Goal: Information Seeking & Learning: Learn about a topic

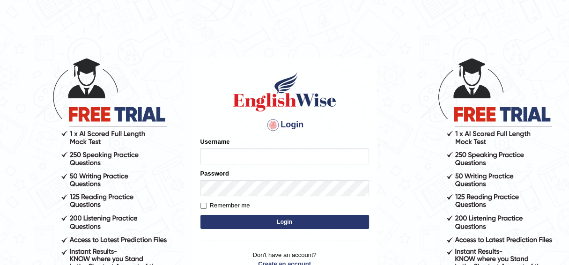
type input "Sijo1"
click at [300, 219] on button "Login" at bounding box center [284, 222] width 169 height 14
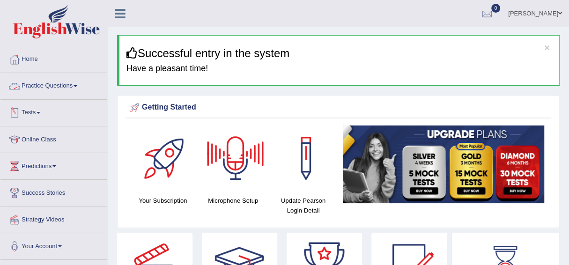
click at [75, 87] on link "Practice Questions" at bounding box center [53, 84] width 107 height 23
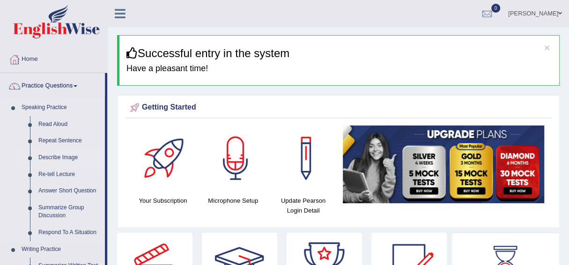
click at [59, 157] on link "Describe Image" at bounding box center [69, 157] width 71 height 17
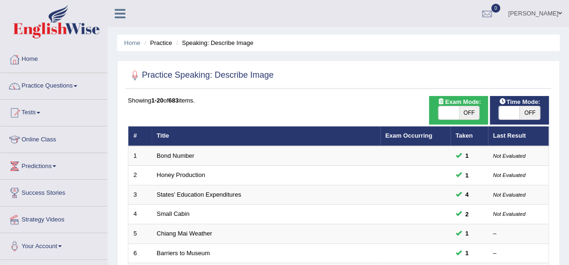
click at [471, 111] on span "OFF" at bounding box center [469, 112] width 21 height 13
checkbox input "true"
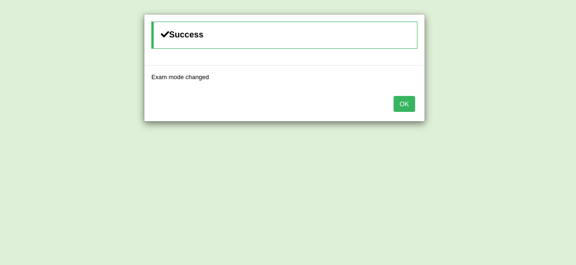
click at [406, 102] on button "OK" at bounding box center [404, 104] width 22 height 16
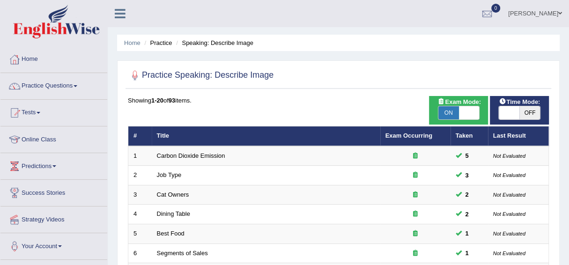
click at [531, 111] on span "OFF" at bounding box center [529, 112] width 21 height 13
checkbox input "true"
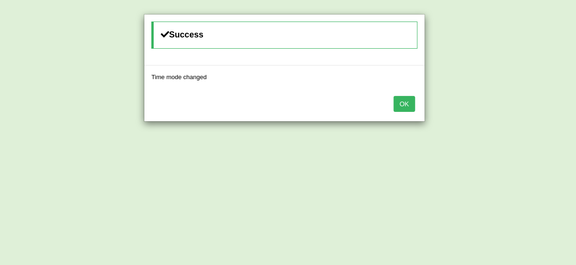
click at [398, 99] on button "OK" at bounding box center [404, 104] width 22 height 16
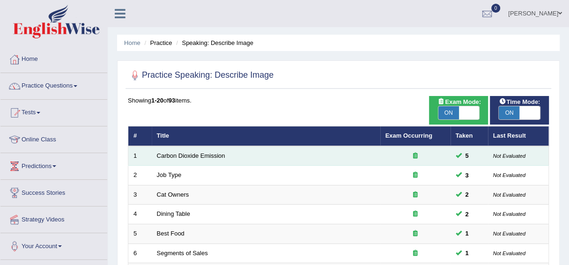
click at [225, 152] on td "Carbon Dioxide Emission" at bounding box center [266, 156] width 229 height 20
click at [175, 154] on link "Carbon Dioxide Emission" at bounding box center [191, 155] width 68 height 7
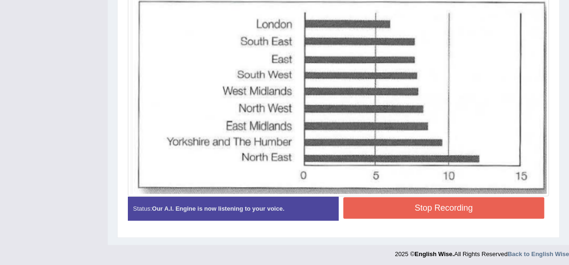
scroll to position [352, 0]
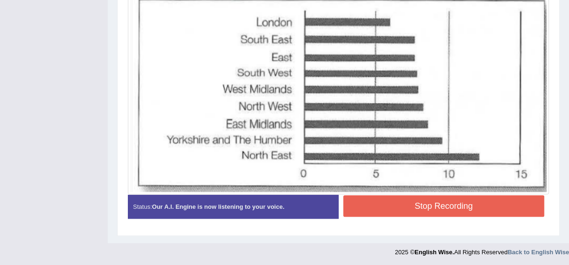
click at [390, 200] on button "Stop Recording" at bounding box center [443, 206] width 201 height 22
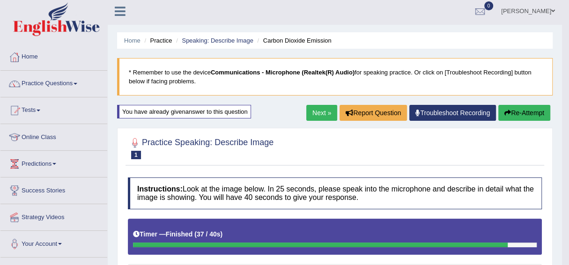
scroll to position [0, 0]
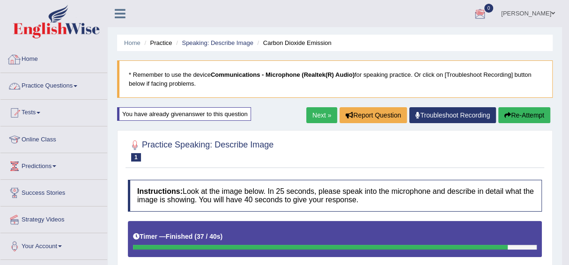
click at [69, 82] on link "Practice Questions" at bounding box center [53, 84] width 107 height 23
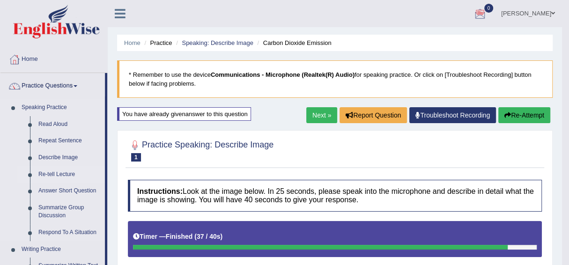
click at [61, 174] on link "Re-tell Lecture" at bounding box center [69, 174] width 71 height 17
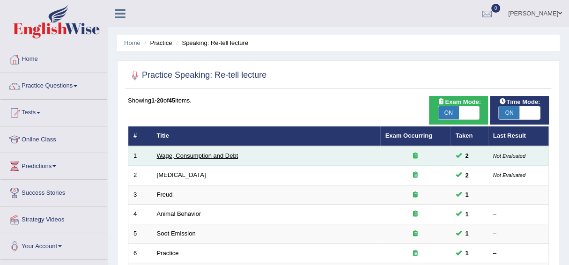
click at [203, 153] on link "Wage, Consumption and Debt" at bounding box center [197, 155] width 81 height 7
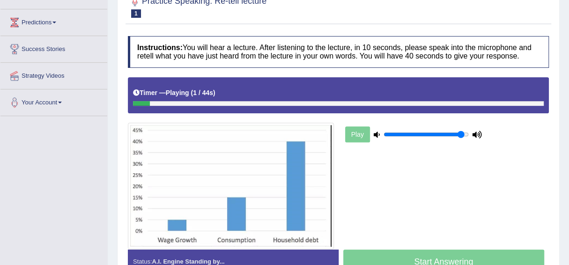
scroll to position [170, 0]
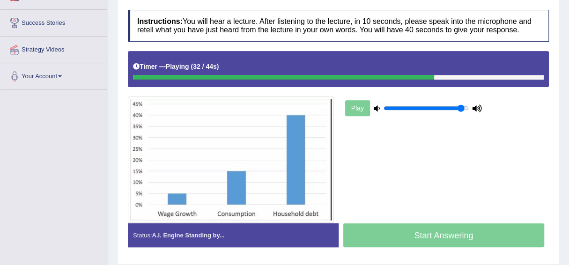
click at [359, 104] on div "Play" at bounding box center [413, 107] width 140 height 23
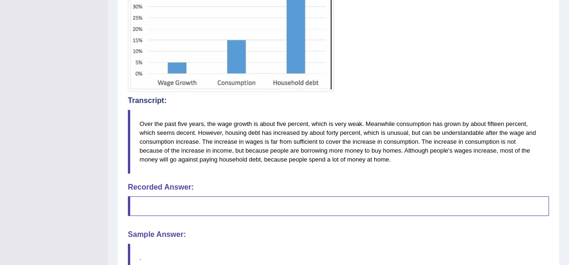
scroll to position [300, 0]
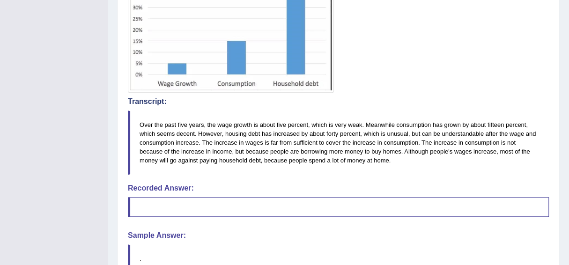
drag, startPoint x: 568, startPoint y: 172, endPoint x: 565, endPoint y: 158, distance: 14.7
click at [565, 158] on div "Home Practice Speaking: Re-tell lecture Wage, Consumption and Debt * Remember t…" at bounding box center [338, 15] width 461 height 631
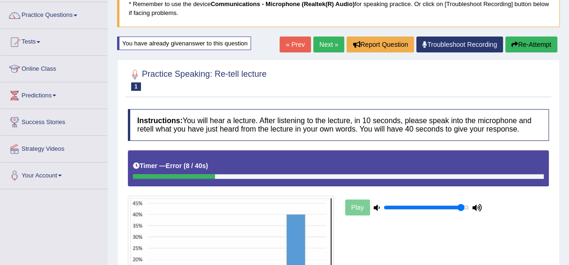
scroll to position [66, 0]
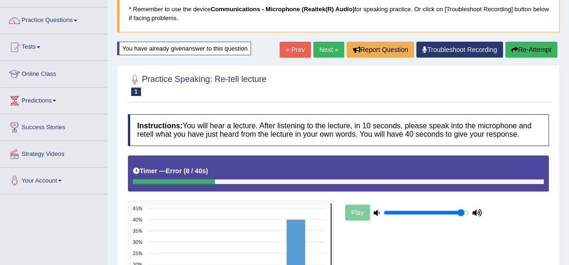
click at [517, 45] on button "Re-Attempt" at bounding box center [531, 50] width 52 height 16
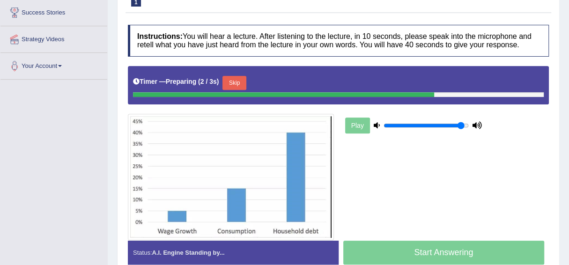
scroll to position [184, 0]
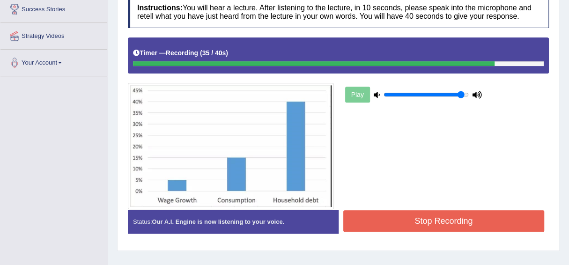
click at [448, 215] on button "Stop Recording" at bounding box center [443, 221] width 201 height 22
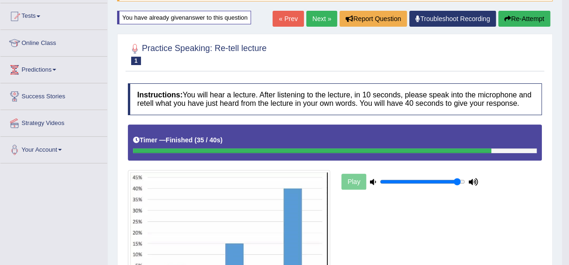
scroll to position [0, 0]
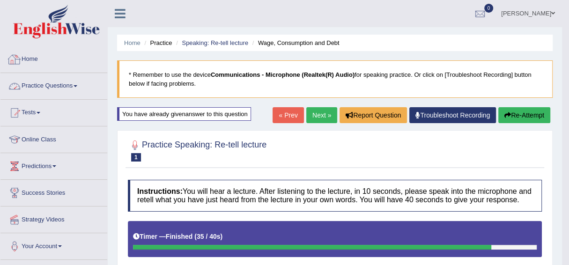
click at [75, 84] on link "Practice Questions" at bounding box center [53, 84] width 107 height 23
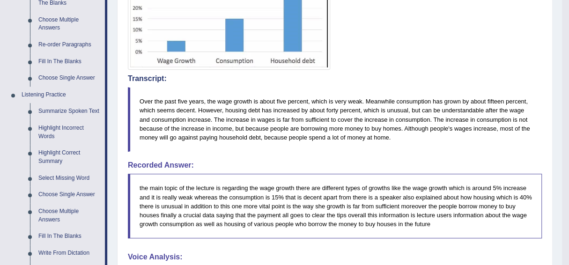
scroll to position [324, 0]
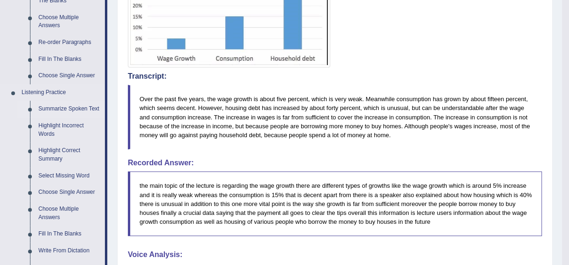
click at [66, 107] on link "Summarize Spoken Text" at bounding box center [69, 109] width 71 height 17
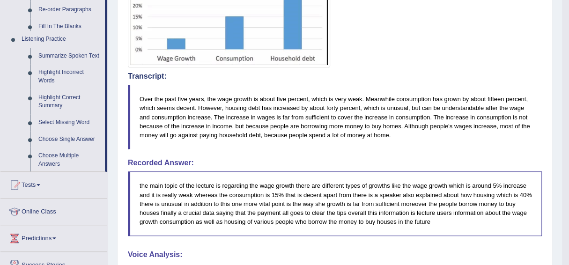
scroll to position [147, 0]
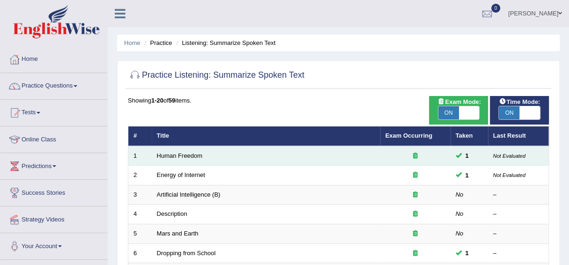
click at [273, 151] on td "Human Freedom" at bounding box center [266, 156] width 229 height 20
click at [191, 154] on link "Human Freedom" at bounding box center [180, 155] width 46 height 7
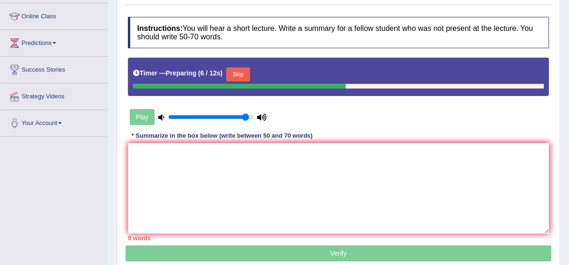
scroll to position [132, 0]
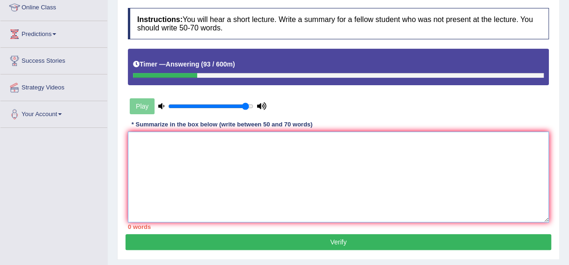
click at [224, 157] on textarea at bounding box center [338, 177] width 421 height 91
type textarea "The"
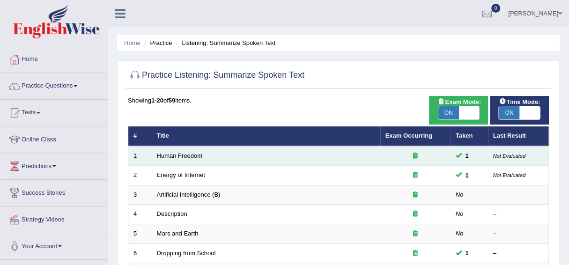
click at [342, 156] on td "Human Freedom" at bounding box center [266, 156] width 229 height 20
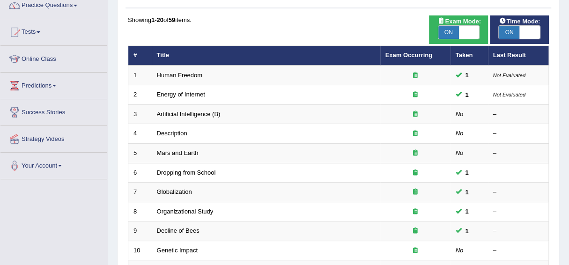
scroll to position [37, 0]
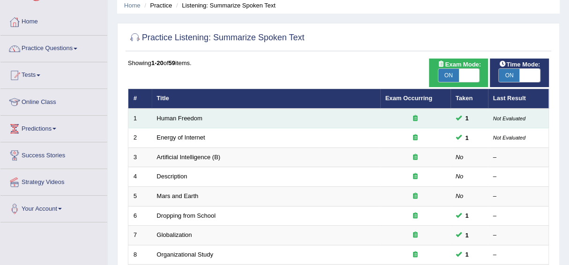
click at [234, 118] on td "Human Freedom" at bounding box center [266, 119] width 229 height 20
click at [483, 115] on td "1" at bounding box center [469, 119] width 37 height 20
click at [484, 115] on td "1" at bounding box center [469, 119] width 37 height 20
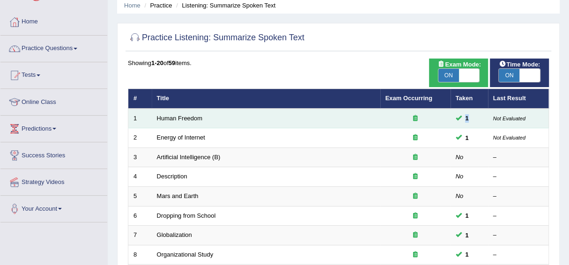
click at [484, 115] on td "1" at bounding box center [469, 119] width 37 height 20
click at [501, 116] on small "Not Evaluated" at bounding box center [509, 119] width 32 height 6
click at [182, 118] on link "Human Freedom" at bounding box center [180, 118] width 46 height 7
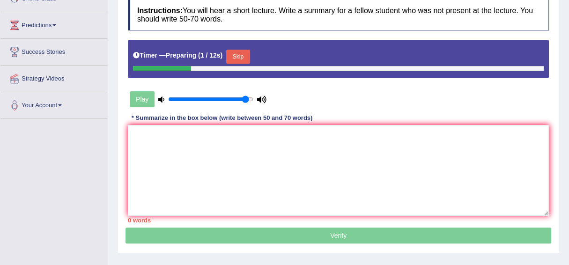
scroll to position [145, 0]
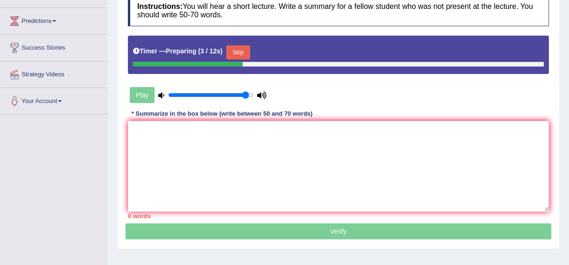
click at [136, 90] on div "Play" at bounding box center [198, 94] width 140 height 23
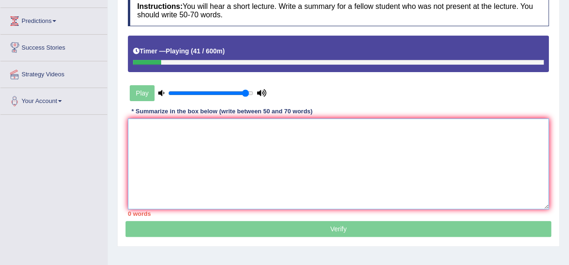
click at [210, 160] on textarea at bounding box center [338, 163] width 421 height 91
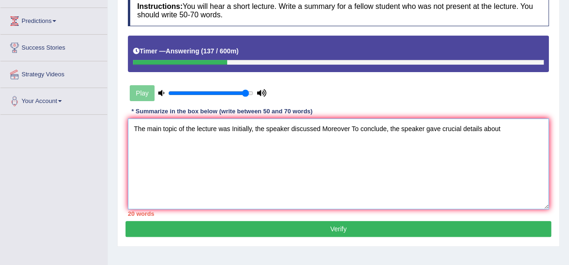
click at [229, 127] on textarea "The main topic of the lecture was Initially, the speaker discussed Moreover To …" at bounding box center [338, 163] width 421 height 91
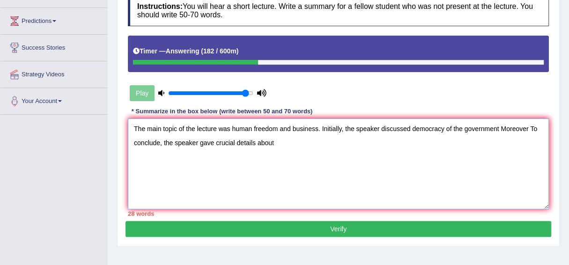
drag, startPoint x: 529, startPoint y: 126, endPoint x: 539, endPoint y: 126, distance: 10.3
click at [529, 126] on textarea "The main topic of the lecture was human freedom and business. Initially, the sp…" at bounding box center [338, 163] width 421 height 91
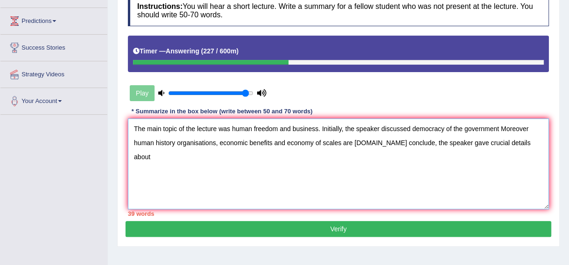
click at [530, 126] on textarea "The main topic of the lecture was human freedom and business. Initially, the sp…" at bounding box center [338, 163] width 421 height 91
click at [527, 126] on textarea "The main topic of the lecture was human freedom and business. Initially, the sp…" at bounding box center [338, 163] width 421 height 91
drag, startPoint x: 387, startPoint y: 141, endPoint x: 414, endPoint y: 134, distance: 28.4
click at [387, 141] on textarea "The main topic of the lecture was human freedom and business. Initially, the sp…" at bounding box center [338, 163] width 421 height 91
drag, startPoint x: 538, startPoint y: 140, endPoint x: 546, endPoint y: 138, distance: 8.4
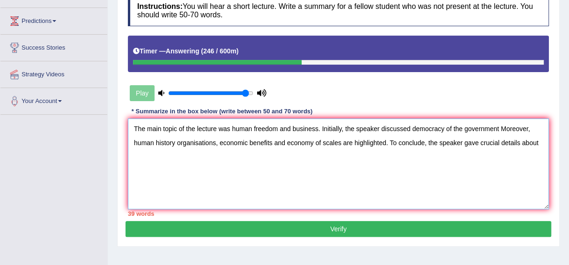
click at [538, 140] on textarea "The main topic of the lecture was human freedom and business. Initially, the sp…" at bounding box center [338, 163] width 421 height 91
click at [413, 128] on textarea "The main topic of the lecture was human freedom and business. Initially, the sp…" at bounding box center [338, 163] width 421 height 91
click at [388, 141] on textarea "The main topic of the lecture was human freedom and business. Initially, the sp…" at bounding box center [338, 163] width 421 height 91
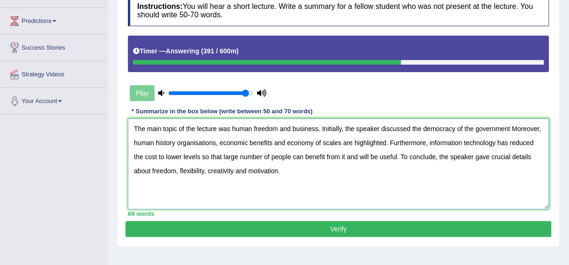
click at [511, 128] on textarea "The main topic of the lecture was human freedom and business. Initially, the sp…" at bounding box center [338, 163] width 421 height 91
drag, startPoint x: 220, startPoint y: 141, endPoint x: 228, endPoint y: 142, distance: 8.0
click at [220, 141] on textarea "The main topic of the lecture was human freedom and business. Initially, the sp…" at bounding box center [338, 163] width 421 height 91
click at [223, 156] on textarea "The main topic of the lecture was human freedom and business. Initially, the sp…" at bounding box center [338, 163] width 421 height 91
click at [203, 159] on textarea "The main topic of the lecture was human freedom and business. Initially, the sp…" at bounding box center [338, 163] width 421 height 91
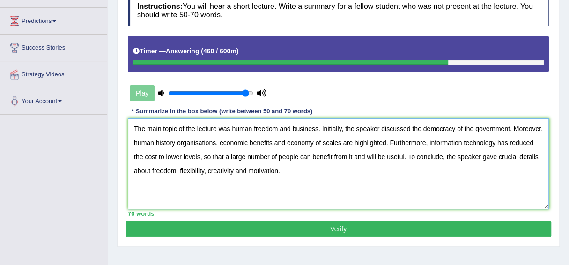
click at [272, 142] on textarea "The main topic of the lecture was human freedom and business. Initially, the sp…" at bounding box center [338, 163] width 421 height 91
type textarea "The main topic of the lecture was human freedom and business. Initially, the sp…"
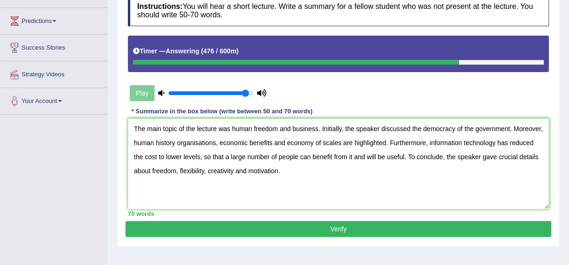
click at [346, 225] on button "Verify" at bounding box center [339, 229] width 426 height 16
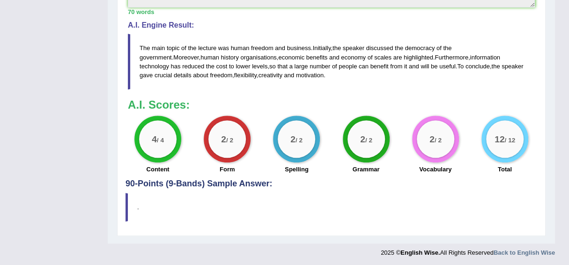
scroll to position [373, 0]
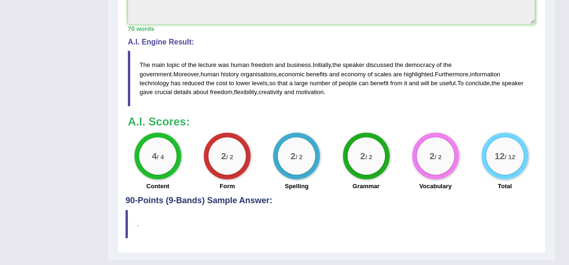
drag, startPoint x: 139, startPoint y: 61, endPoint x: 384, endPoint y: 59, distance: 245.4
click at [384, 57] on blockquote "The main topic of the lecture was human freedom and business . Initially , the …" at bounding box center [331, 78] width 407 height 55
click at [421, 80] on span "will" at bounding box center [425, 83] width 8 height 7
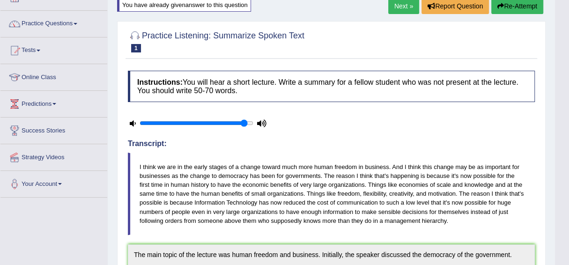
scroll to position [45, 0]
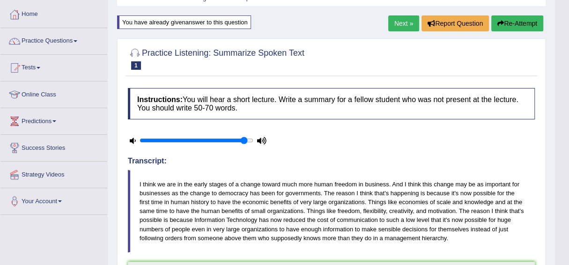
click at [524, 23] on button "Re-Attempt" at bounding box center [517, 23] width 52 height 16
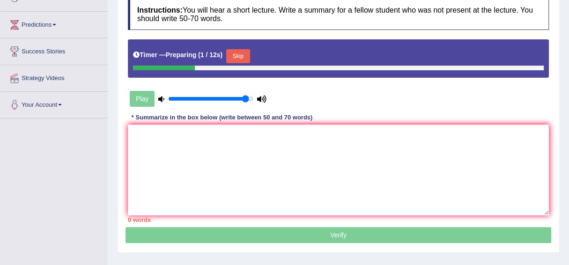
scroll to position [149, 0]
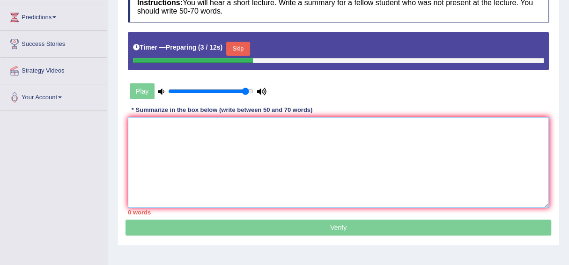
paste textarea "The main topic of the lecture was human freedom and business. Initially, the sp…"
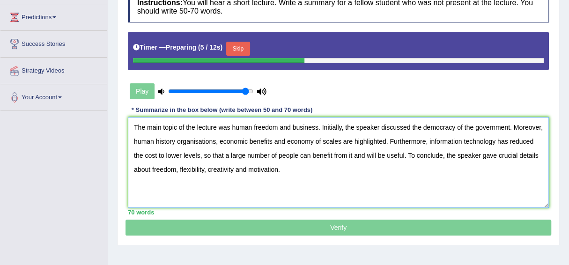
click at [230, 155] on textarea "The main topic of the lecture was human freedom and business. Initially, the sp…" at bounding box center [338, 162] width 421 height 91
type textarea "The main topic of the lecture was human freedom and business. Initially, the sp…"
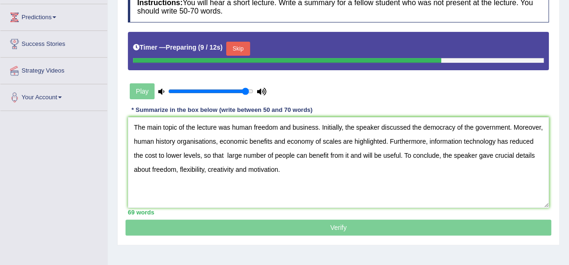
click at [273, 222] on p "Verify" at bounding box center [339, 109] width 426 height 251
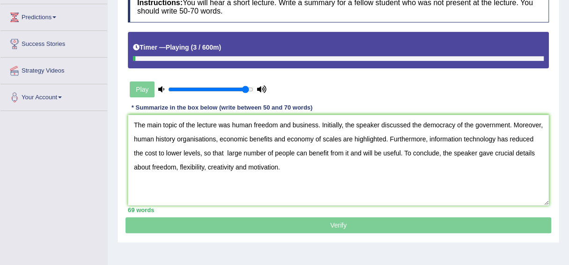
click at [324, 225] on p "Verify" at bounding box center [339, 108] width 426 height 249
click at [144, 87] on div "Play" at bounding box center [198, 89] width 140 height 23
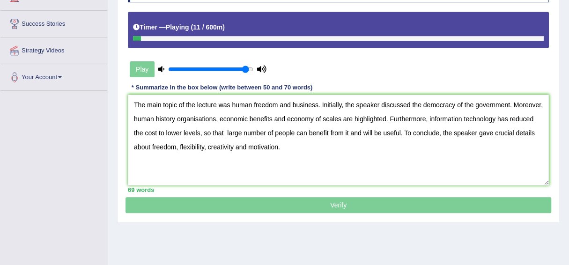
scroll to position [154, 0]
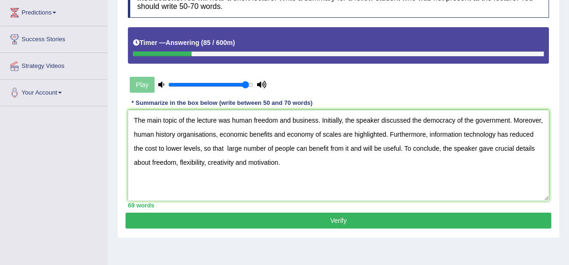
click at [303, 217] on button "Verify" at bounding box center [339, 221] width 426 height 16
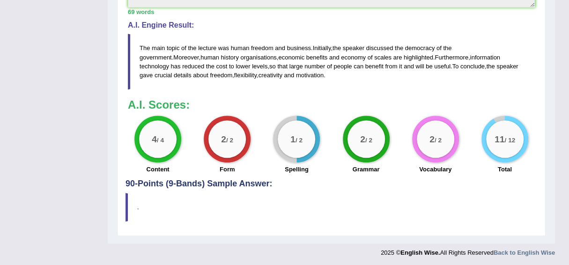
scroll to position [342, 0]
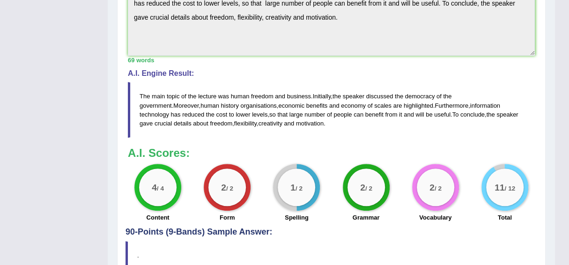
click at [306, 104] on span "benefits" at bounding box center [317, 105] width 22 height 7
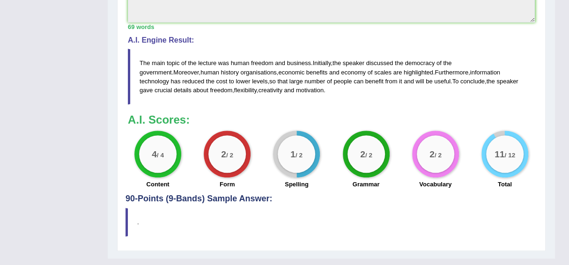
scroll to position [378, 0]
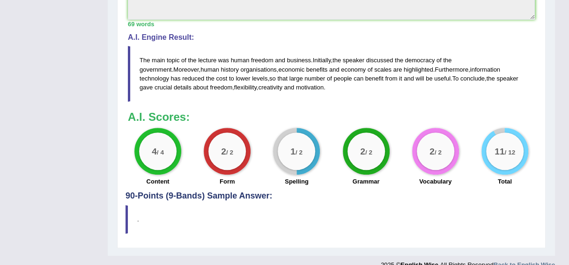
click at [221, 81] on blockquote "The main topic of the lecture was human freedom and business . Initially , the …" at bounding box center [331, 73] width 407 height 55
click at [160, 60] on span "main" at bounding box center [158, 60] width 13 height 7
click at [161, 60] on span "main" at bounding box center [158, 60] width 13 height 7
click at [203, 60] on span "lecture" at bounding box center [207, 60] width 18 height 7
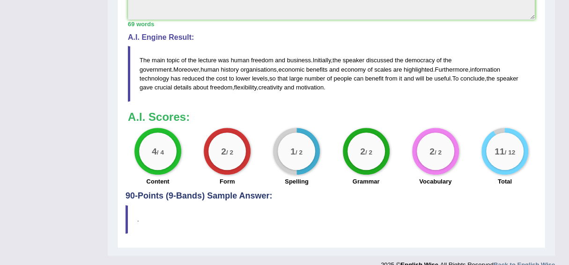
click at [341, 66] on span "economy" at bounding box center [353, 69] width 25 height 7
drag, startPoint x: 144, startPoint y: 116, endPoint x: 192, endPoint y: 114, distance: 48.3
click at [188, 113] on b "A.I. Scores:" at bounding box center [159, 117] width 62 height 13
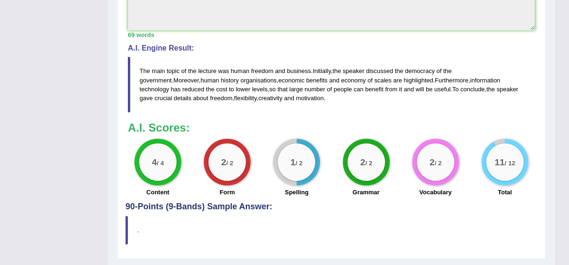
scroll to position [390, 0]
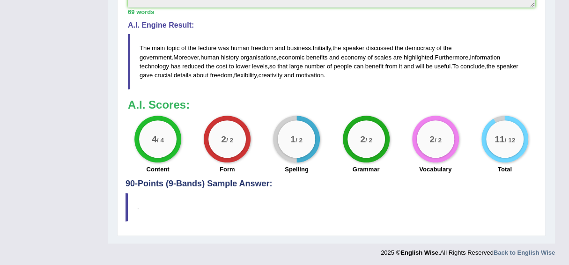
click at [513, 145] on div "11 / 12" at bounding box center [504, 138] width 37 height 37
click at [505, 165] on label "Total" at bounding box center [505, 169] width 14 height 9
click at [425, 140] on div "2 / 2" at bounding box center [435, 138] width 37 height 37
click at [295, 133] on div "1 / 2" at bounding box center [296, 138] width 37 height 37
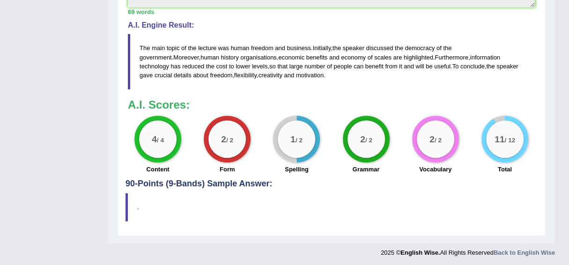
click at [295, 133] on div "1 / 2" at bounding box center [296, 138] width 37 height 37
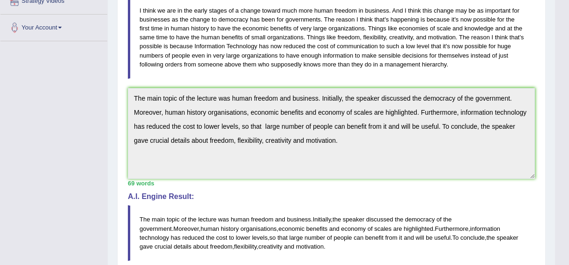
scroll to position [216, 0]
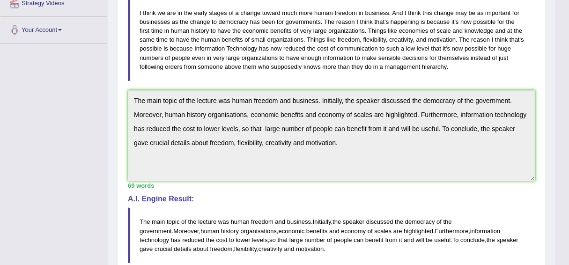
click at [304, 236] on span "number" at bounding box center [314, 239] width 21 height 7
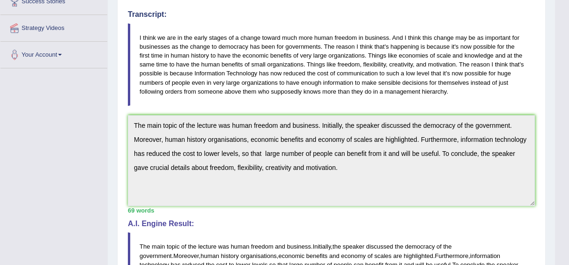
scroll to position [171, 0]
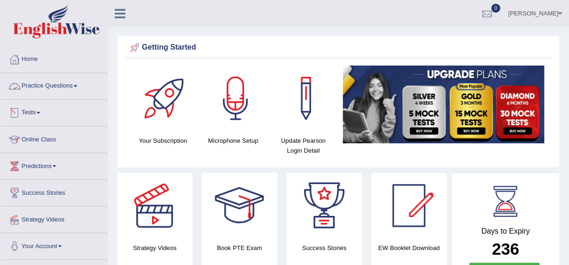
click at [75, 84] on link "Practice Questions" at bounding box center [53, 84] width 107 height 23
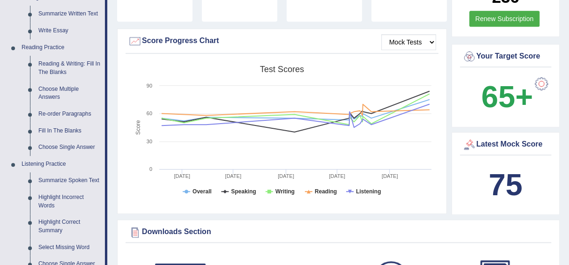
scroll to position [274, 0]
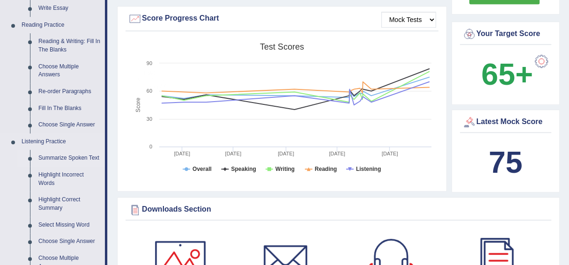
click at [76, 156] on link "Summarize Spoken Text" at bounding box center [69, 158] width 71 height 17
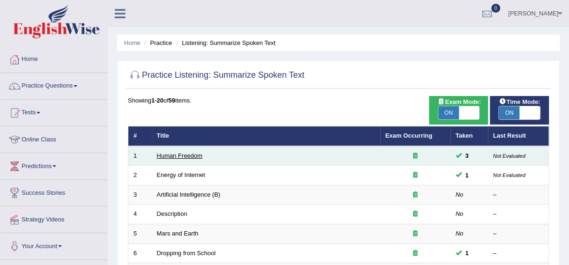
click at [187, 155] on link "Human Freedom" at bounding box center [180, 155] width 46 height 7
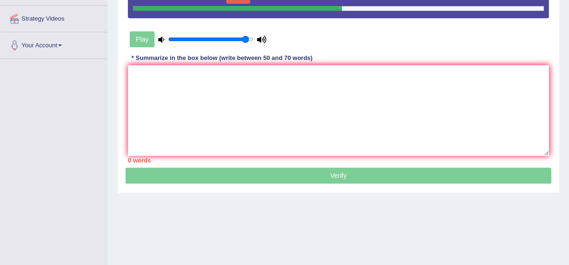
scroll to position [201, 0]
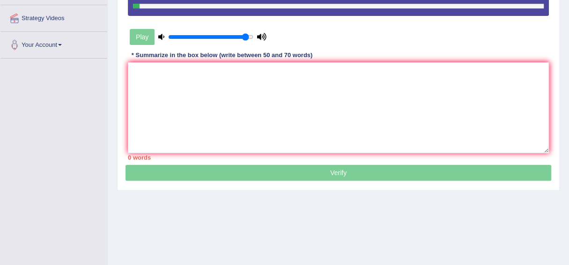
click at [478, 232] on div "Home Practice Listening: Summarize Spoken Text Human Freedom You have already g…" at bounding box center [338, 33] width 461 height 468
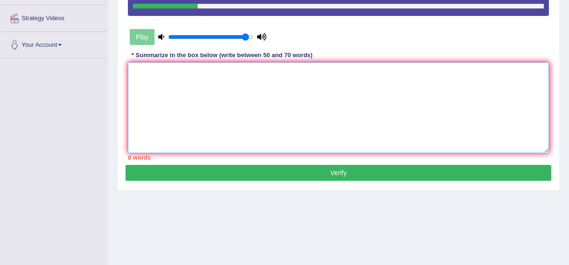
click at [173, 91] on textarea at bounding box center [338, 107] width 421 height 91
type textarea "t"
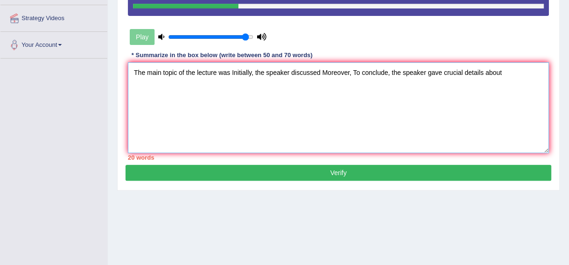
drag, startPoint x: 230, startPoint y: 71, endPoint x: 235, endPoint y: 71, distance: 5.2
click at [230, 71] on textarea "The main topic of the lecture was Initially, the speaker discussed Moreover, To…" at bounding box center [338, 107] width 421 height 91
drag, startPoint x: 403, startPoint y: 72, endPoint x: 428, endPoint y: 70, distance: 24.9
click at [403, 72] on textarea "The main topic of the lecture was human freedom in business. Initially, the spe…" at bounding box center [338, 107] width 421 height 91
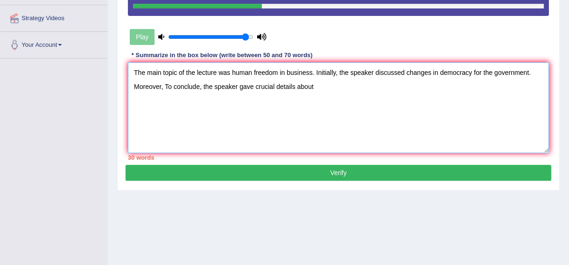
click at [163, 86] on textarea "The main topic of the lecture was human freedom in business. Initially, the spe…" at bounding box center [338, 107] width 421 height 91
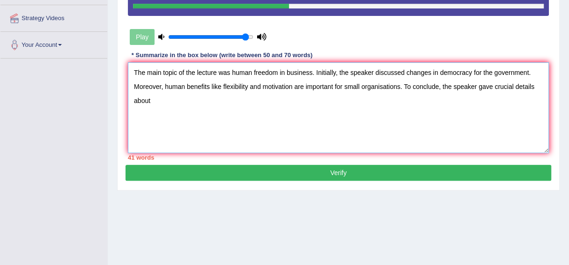
click at [151, 97] on textarea "The main topic of the lecture was human freedom in business. Initially, the spe…" at bounding box center [338, 107] width 421 height 91
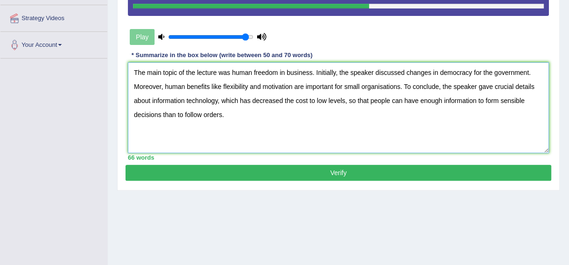
click at [332, 85] on textarea "The main topic of the lecture was human freedom in business. Initially, the spe…" at bounding box center [338, 107] width 421 height 91
drag, startPoint x: 358, startPoint y: 82, endPoint x: 370, endPoint y: 82, distance: 12.2
click at [358, 82] on textarea "The main topic of the lecture was human freedom in business. Initially, the spe…" at bounding box center [338, 107] width 421 height 91
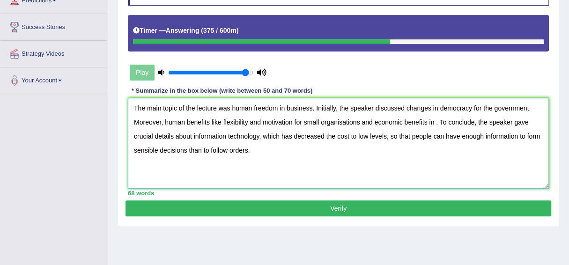
scroll to position [168, 0]
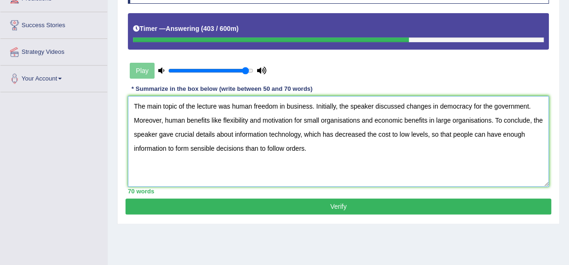
click at [434, 121] on textarea "The main topic of the lecture was human freedom in business. Initially, the spe…" at bounding box center [338, 141] width 421 height 91
type textarea "The main topic of the lecture was human freedom in business. Initially, the spe…"
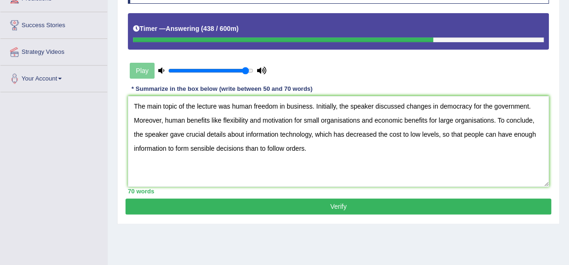
click at [367, 201] on button "Verify" at bounding box center [339, 207] width 426 height 16
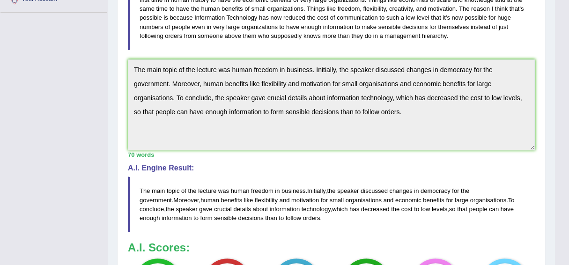
scroll to position [248, 0]
